Goal: Task Accomplishment & Management: Use online tool/utility

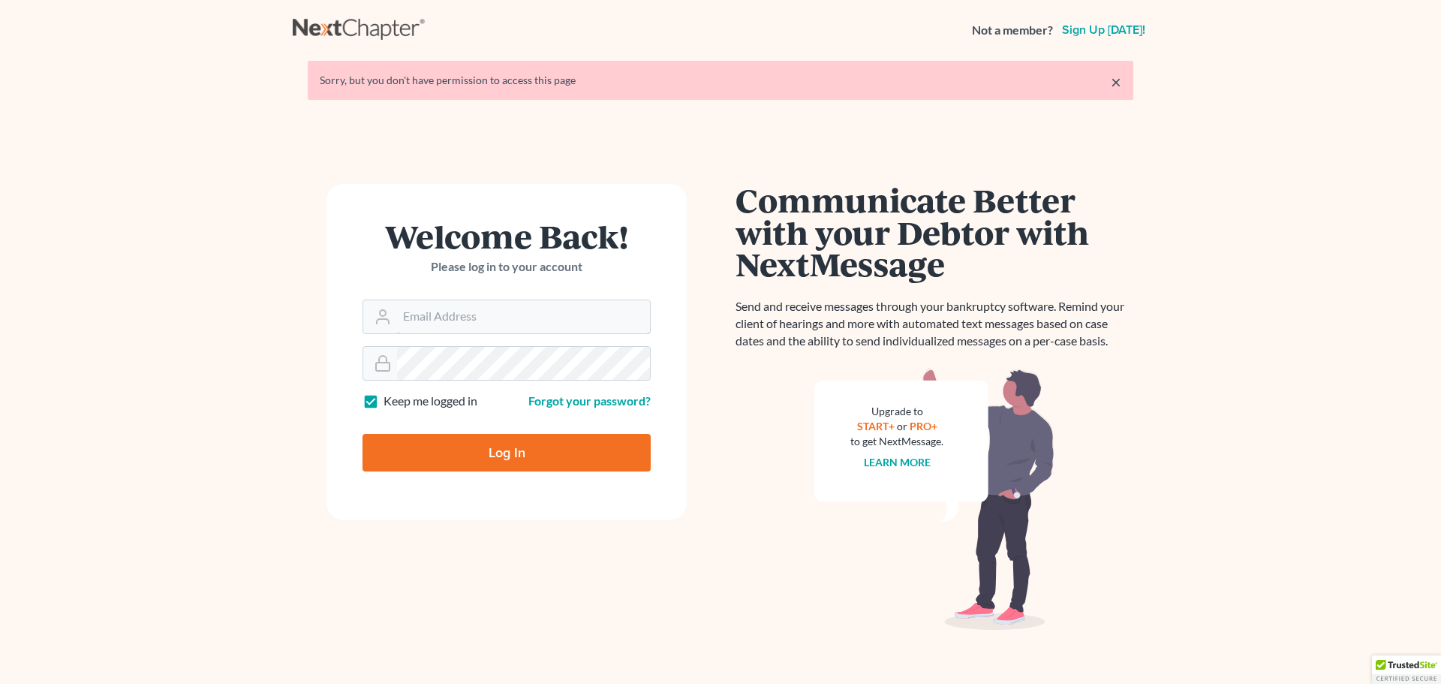
type input "[EMAIL_ADDRESS][DOMAIN_NAME]"
click at [480, 452] on input "Log In" at bounding box center [506, 453] width 288 height 38
type input "Thinking..."
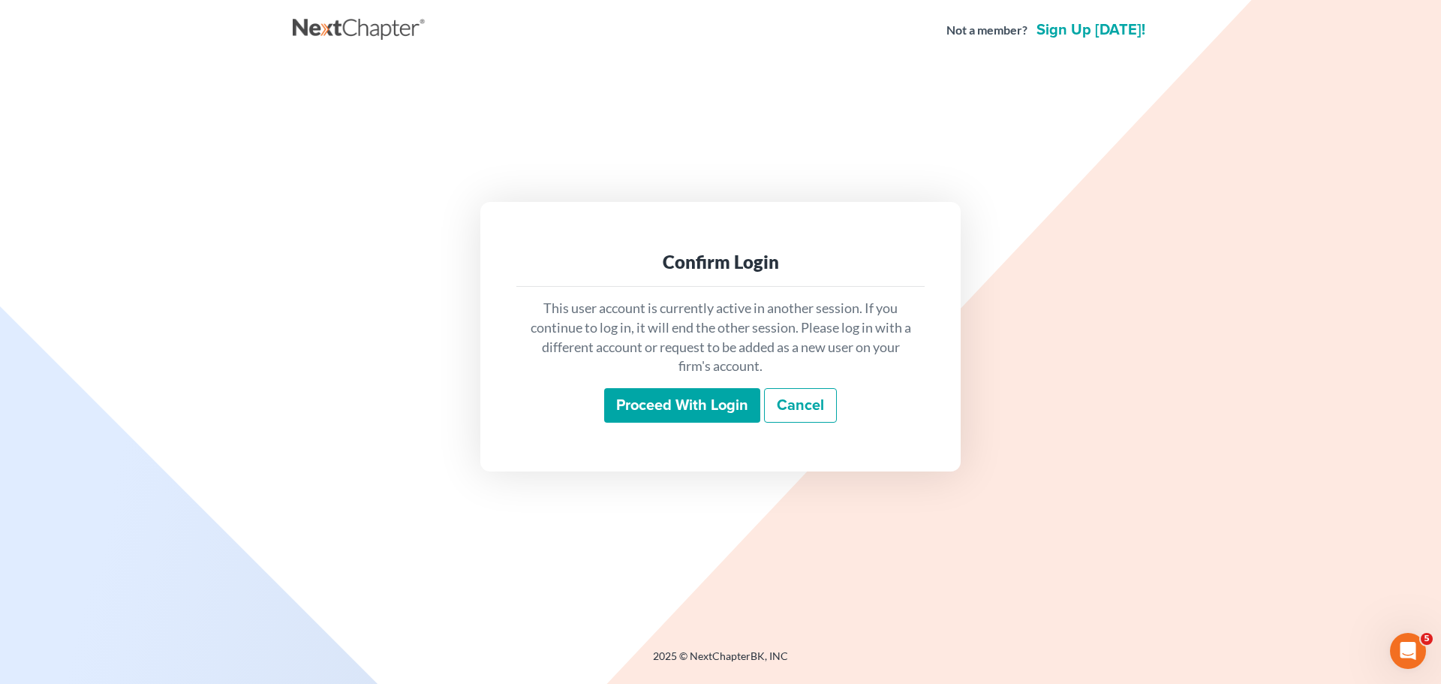
click at [620, 391] on input "Proceed with login" at bounding box center [682, 405] width 156 height 35
